Goal: Task Accomplishment & Management: Use online tool/utility

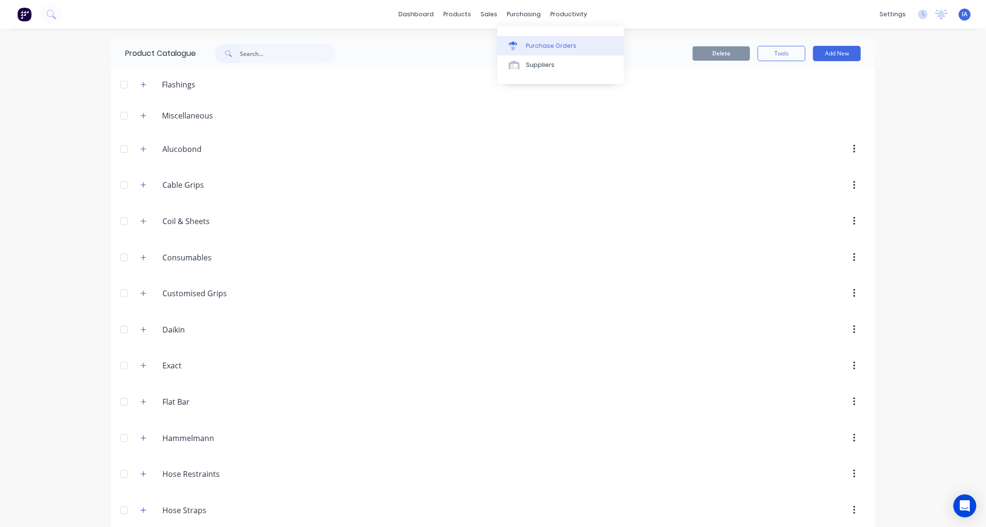
click at [537, 44] on div "Purchase Orders" at bounding box center [551, 46] width 51 height 9
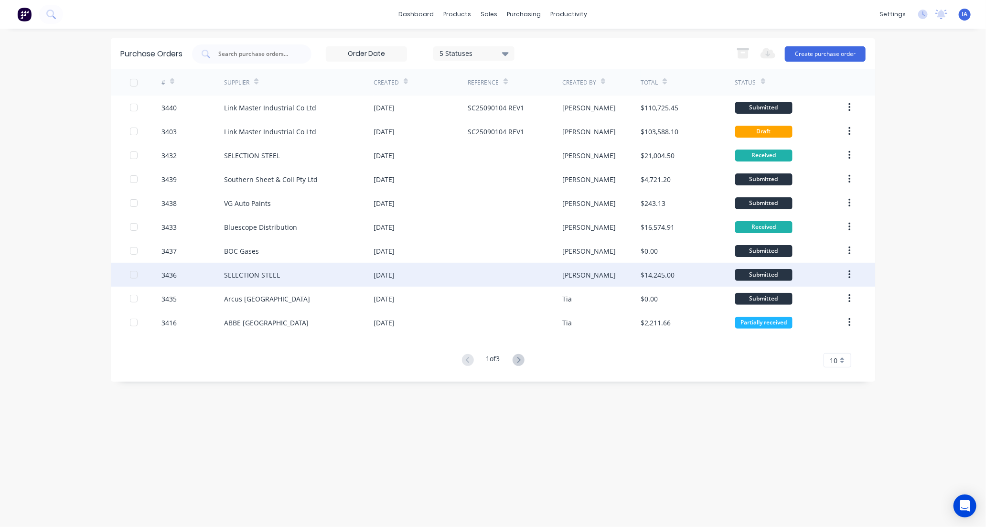
click at [242, 275] on div "SELECTION STEEL" at bounding box center [252, 275] width 56 height 10
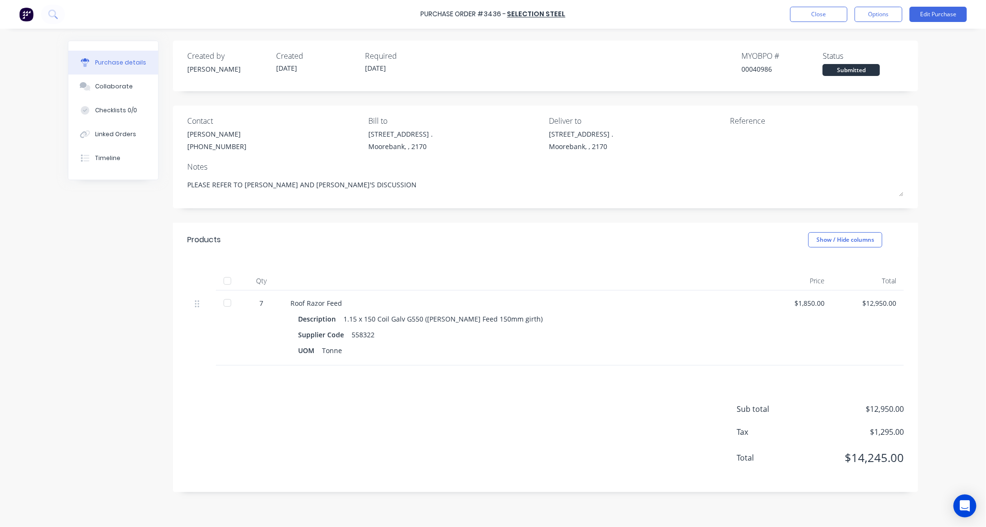
click at [228, 278] on div at bounding box center [227, 280] width 19 height 19
click at [119, 86] on div "Collaborate" at bounding box center [114, 86] width 38 height 9
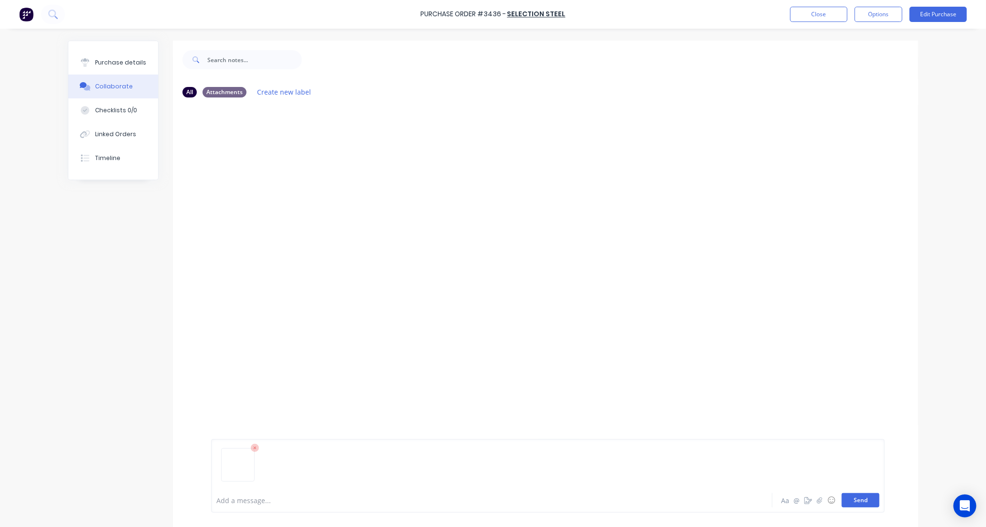
click at [854, 497] on button "Send" at bounding box center [861, 500] width 38 height 14
click at [814, 16] on button "Close" at bounding box center [818, 14] width 57 height 15
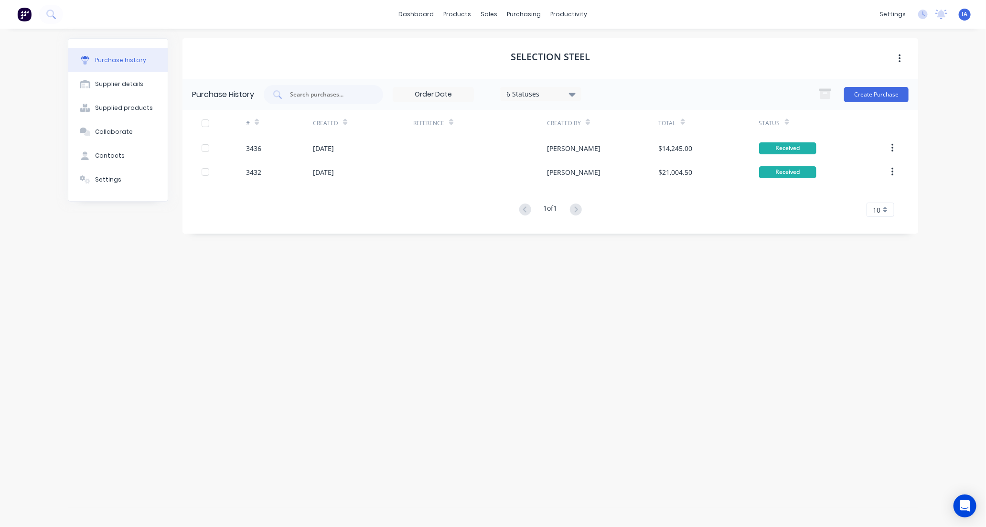
click at [625, 327] on div "SELECTION STEEL Purchase History 6 Statuses 6 Statuses Create Purchase # Create…" at bounding box center [551, 273] width 736 height 470
click at [600, 48] on link "Workflow" at bounding box center [606, 45] width 127 height 19
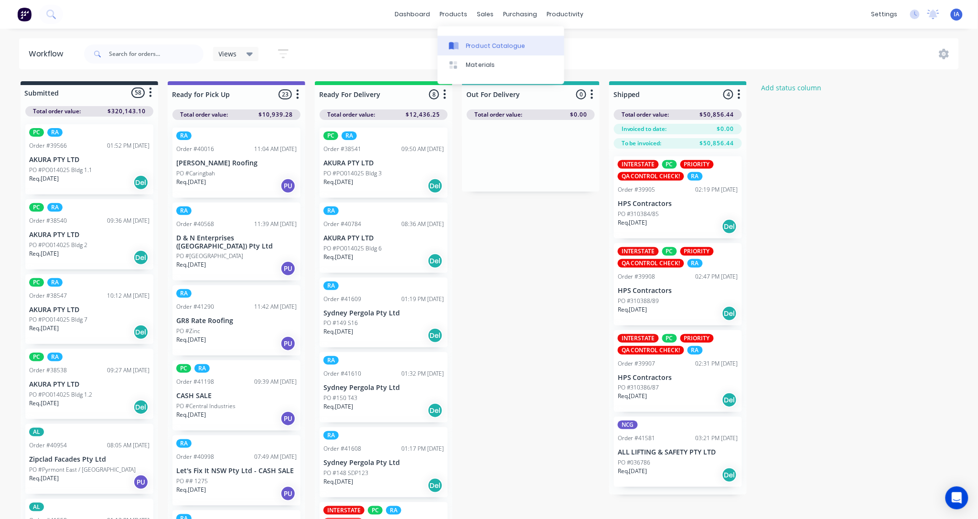
click at [488, 43] on div "Product Catalogue" at bounding box center [495, 46] width 59 height 9
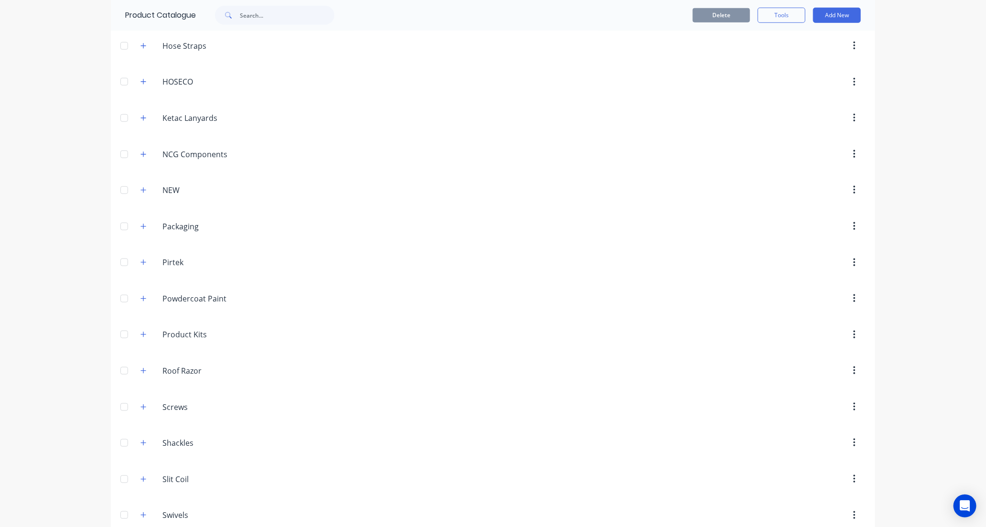
scroll to position [637, 0]
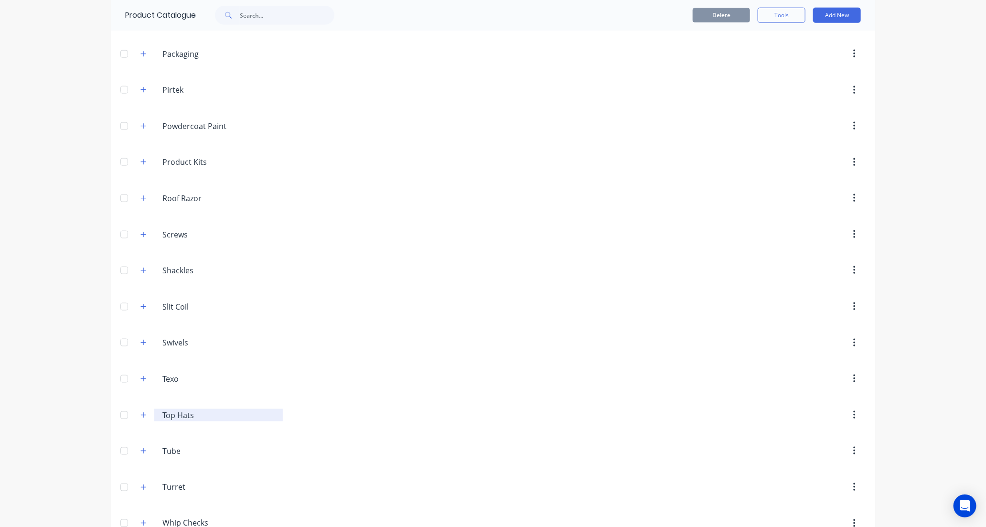
click at [192, 420] on input "Top Hats" at bounding box center [218, 415] width 113 height 11
click at [140, 418] on icon "button" at bounding box center [143, 415] width 6 height 7
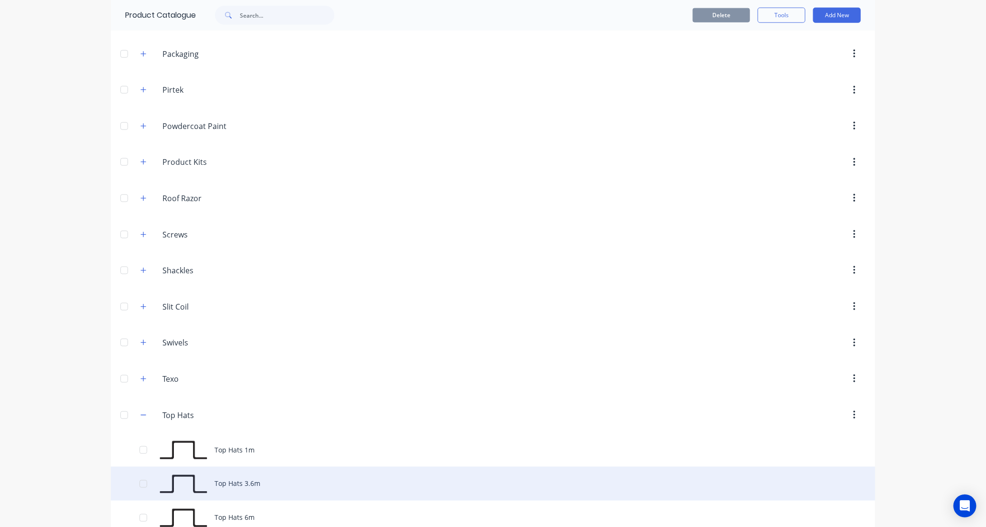
click at [281, 482] on div "Top Hats 3.6m" at bounding box center [493, 484] width 765 height 34
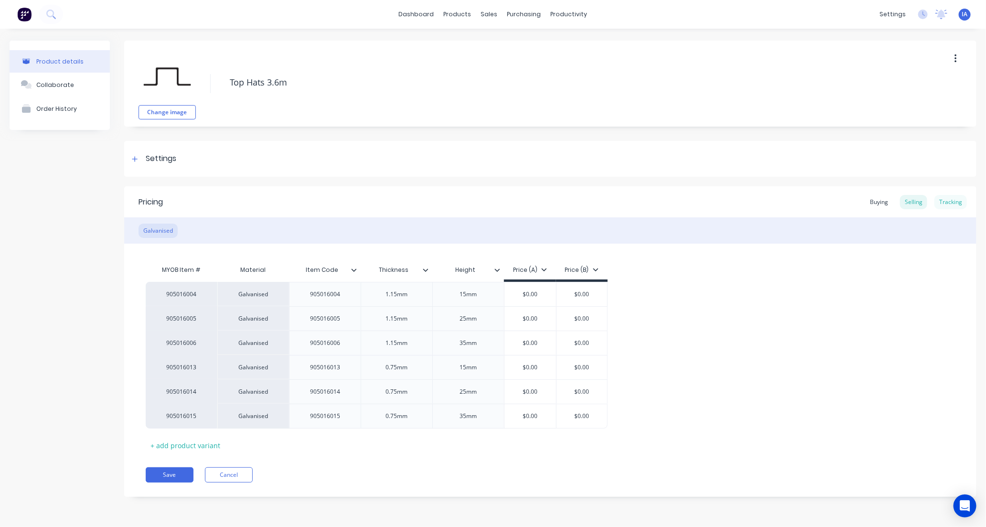
click at [951, 199] on div "Tracking" at bounding box center [951, 202] width 32 height 14
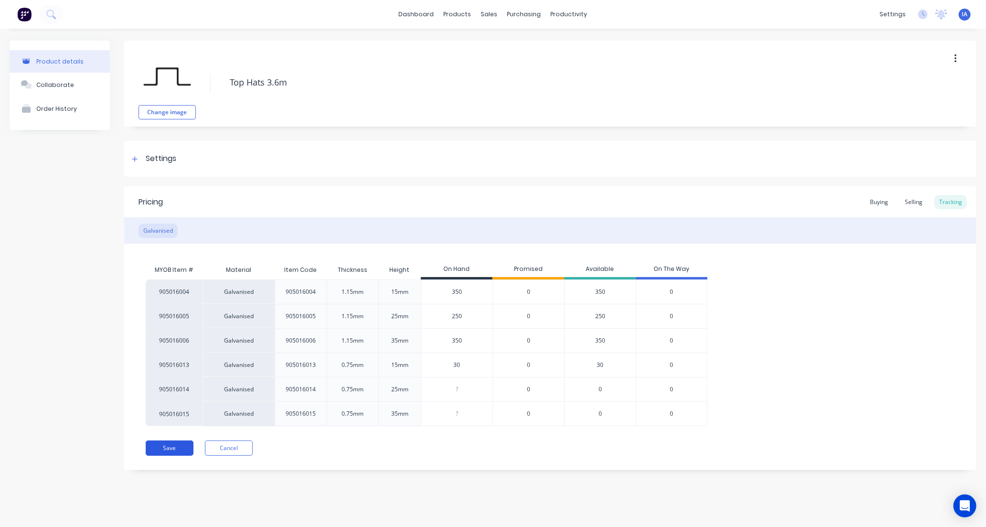
click at [173, 452] on button "Save" at bounding box center [170, 448] width 48 height 15
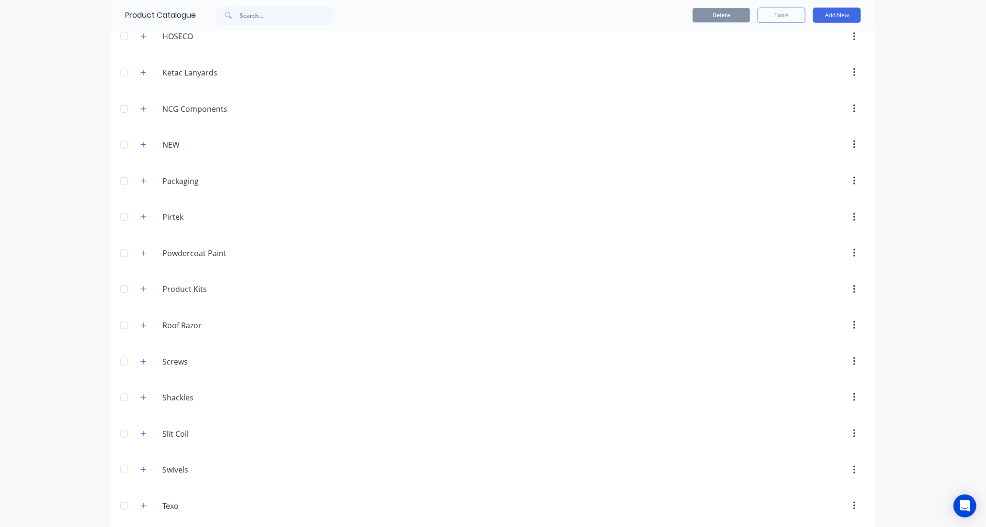
scroll to position [531, 0]
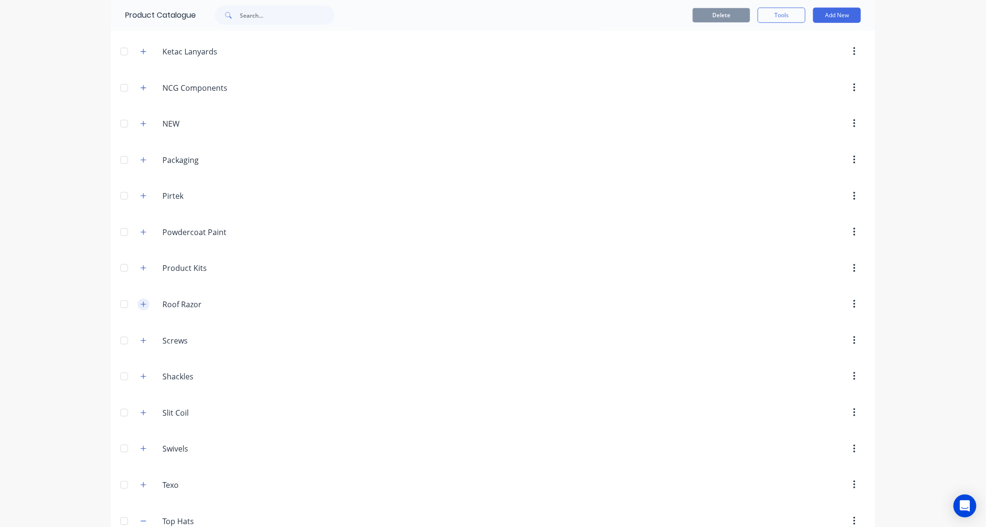
click at [142, 307] on icon "button" at bounding box center [143, 304] width 6 height 7
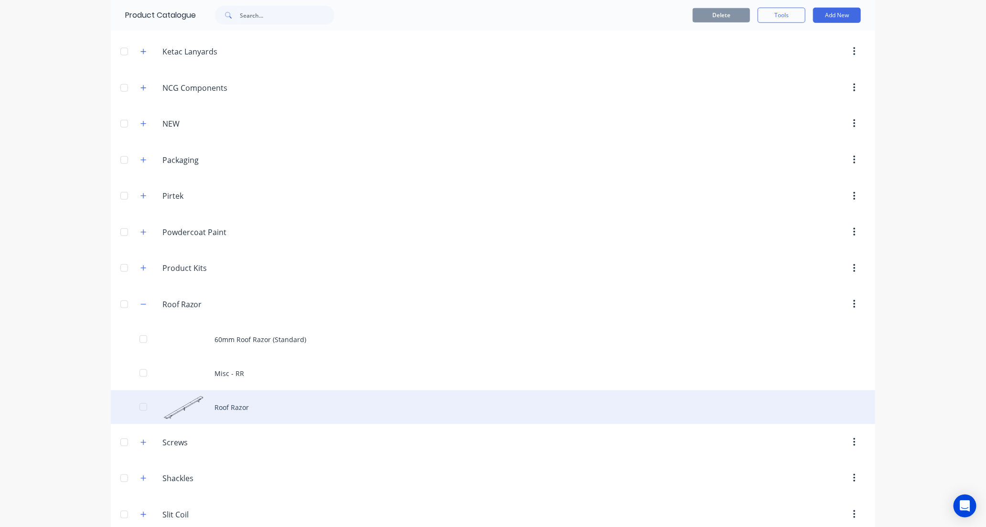
click at [296, 409] on div "Roof Razor" at bounding box center [493, 407] width 765 height 34
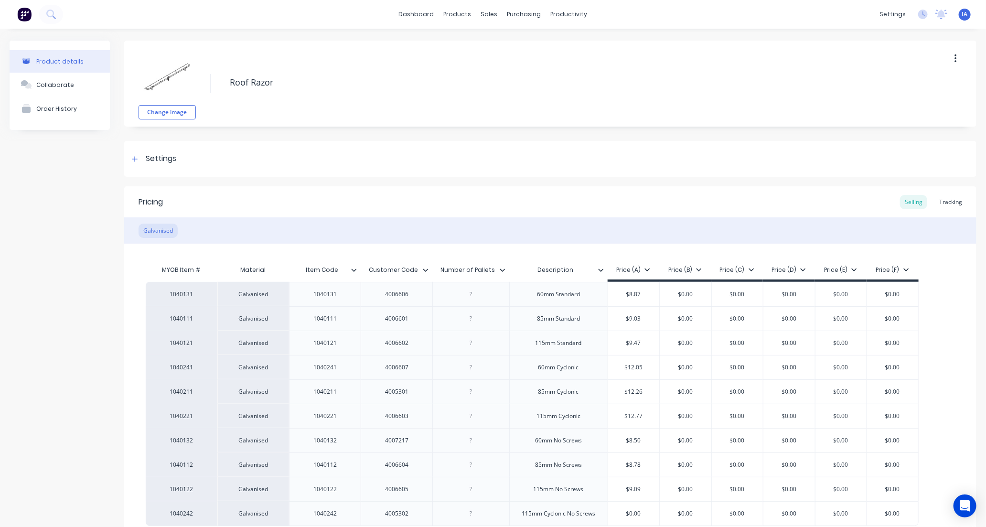
type textarea "x"
click at [942, 197] on div "Tracking" at bounding box center [951, 202] width 32 height 14
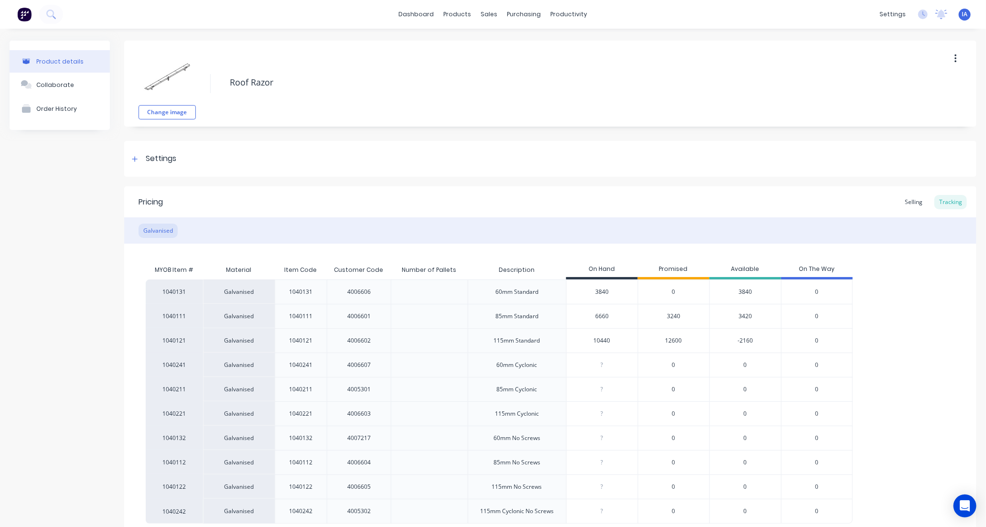
click at [599, 315] on input "6660" at bounding box center [602, 316] width 71 height 9
type input "660"
type textarea "x"
type input "60"
type textarea "x"
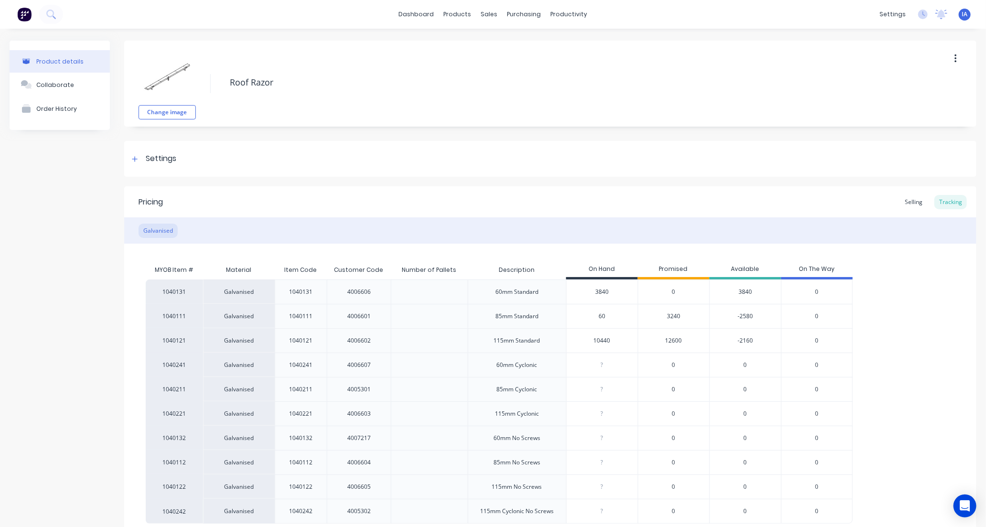
type input "6"
type textarea "x"
type input "6840"
type textarea "x"
type input "6840"
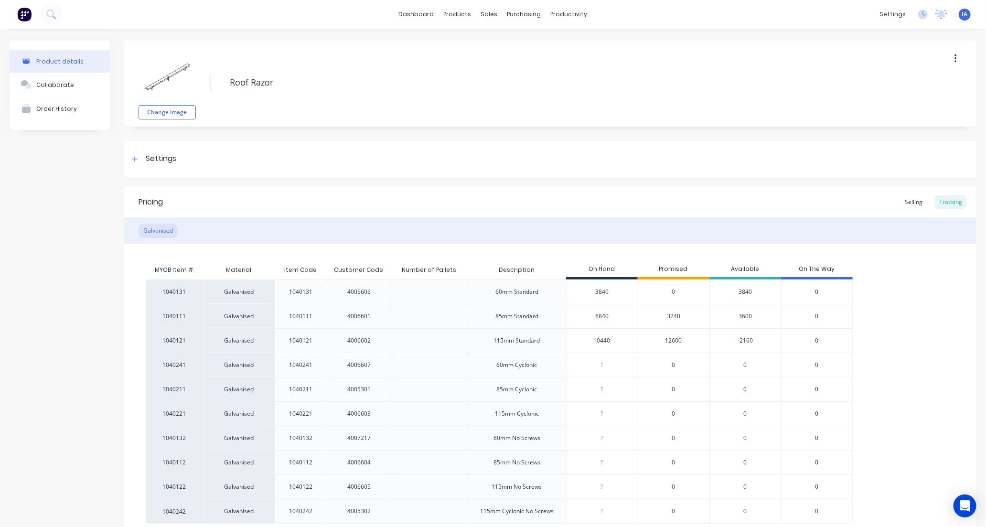
click at [595, 340] on input "10440" at bounding box center [602, 340] width 71 height 9
click at [598, 343] on input "10440" at bounding box center [602, 340] width 71 height 9
type input "1"
type textarea "x"
type input "11"
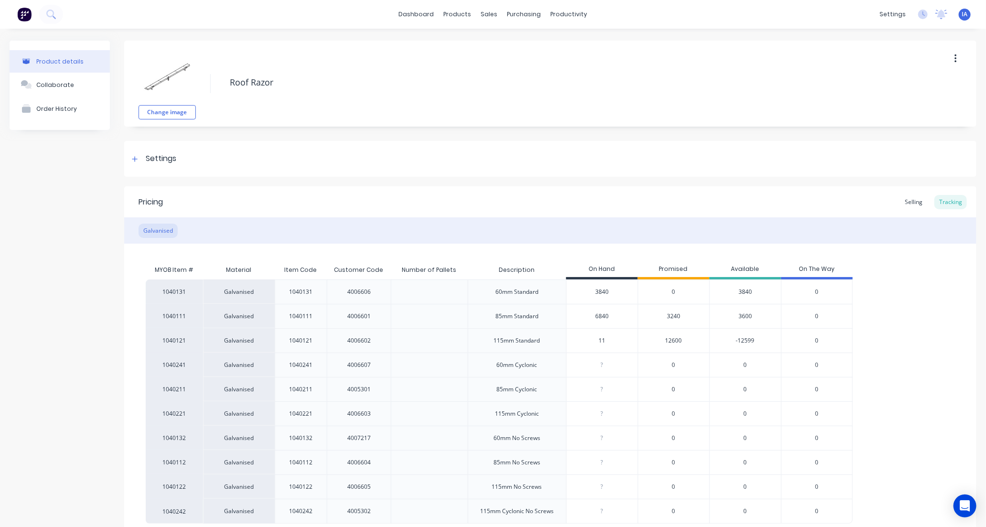
type textarea "x"
type input "1188"
type textarea "x"
type input "11880"
type textarea "x"
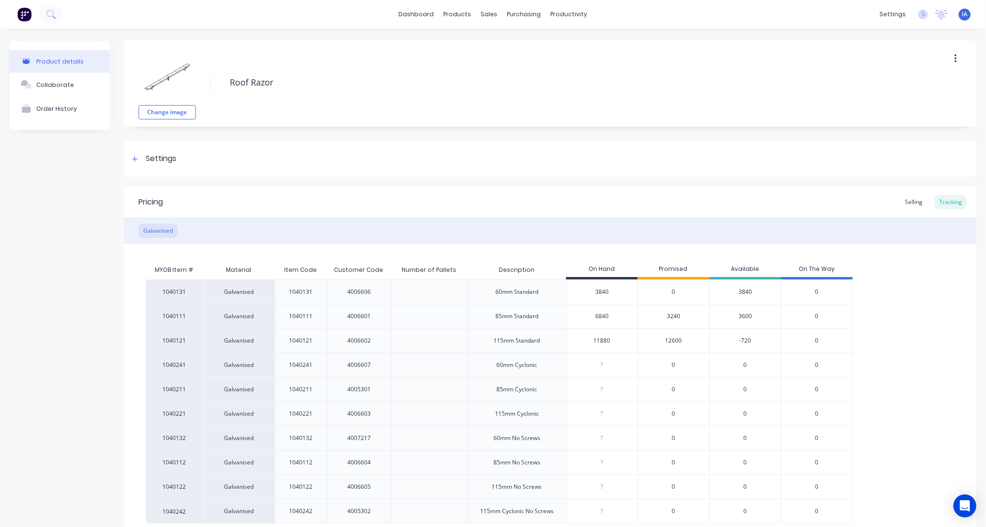
type input "11880"
click at [897, 338] on div "1040131 Galvanised 1040131 4006606 60mm Standard 3840 0 3840 0 1040111 Galvanis…" at bounding box center [550, 402] width 809 height 244
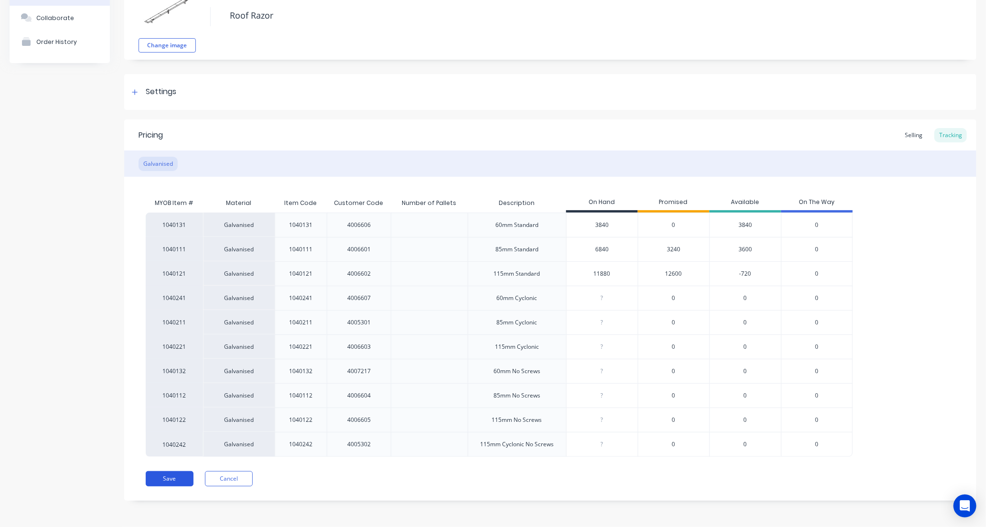
click at [178, 480] on button "Save" at bounding box center [170, 478] width 48 height 15
type textarea "x"
